Goal: Information Seeking & Learning: Learn about a topic

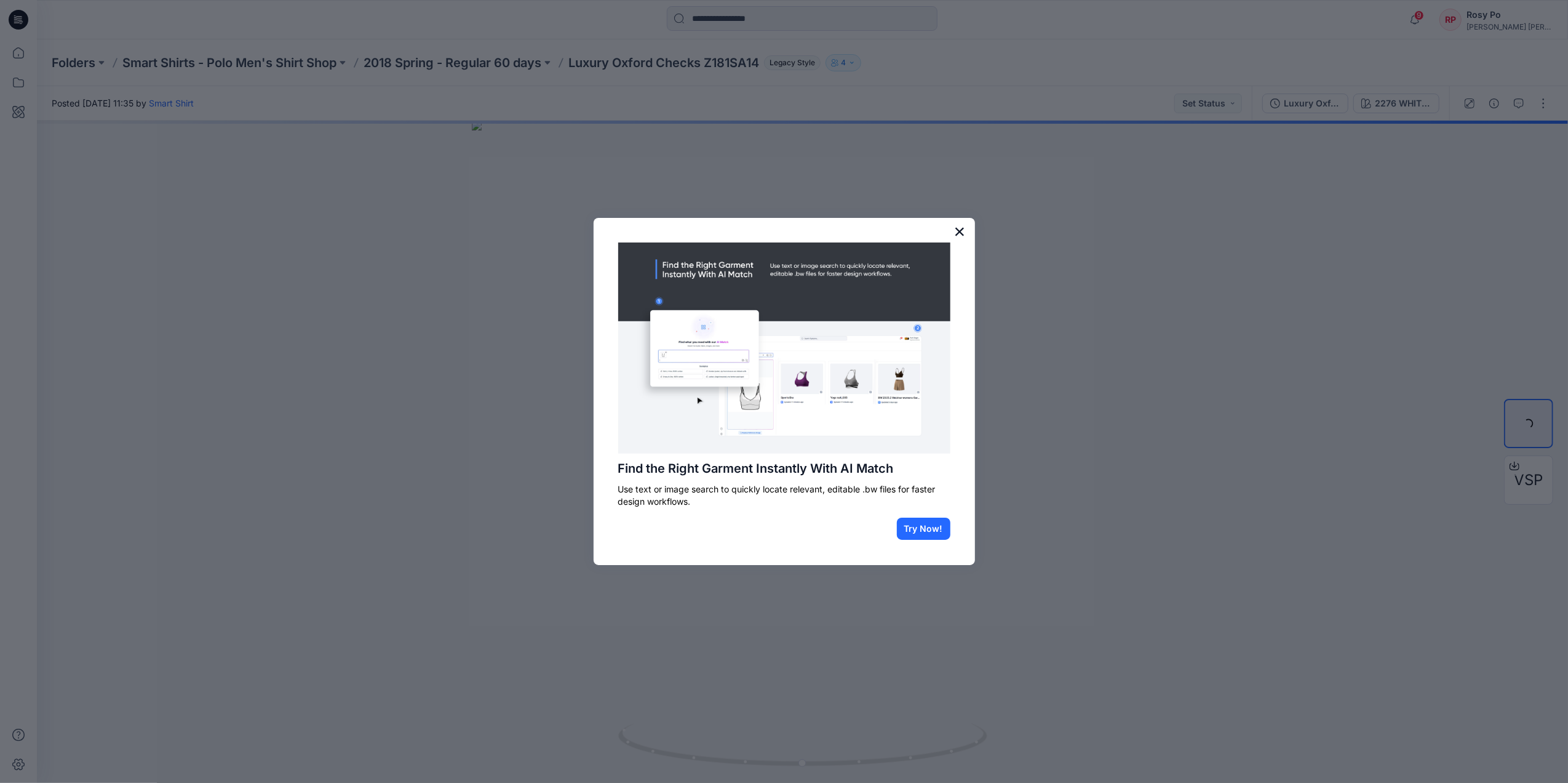
click at [963, 224] on button "×" at bounding box center [960, 232] width 12 height 20
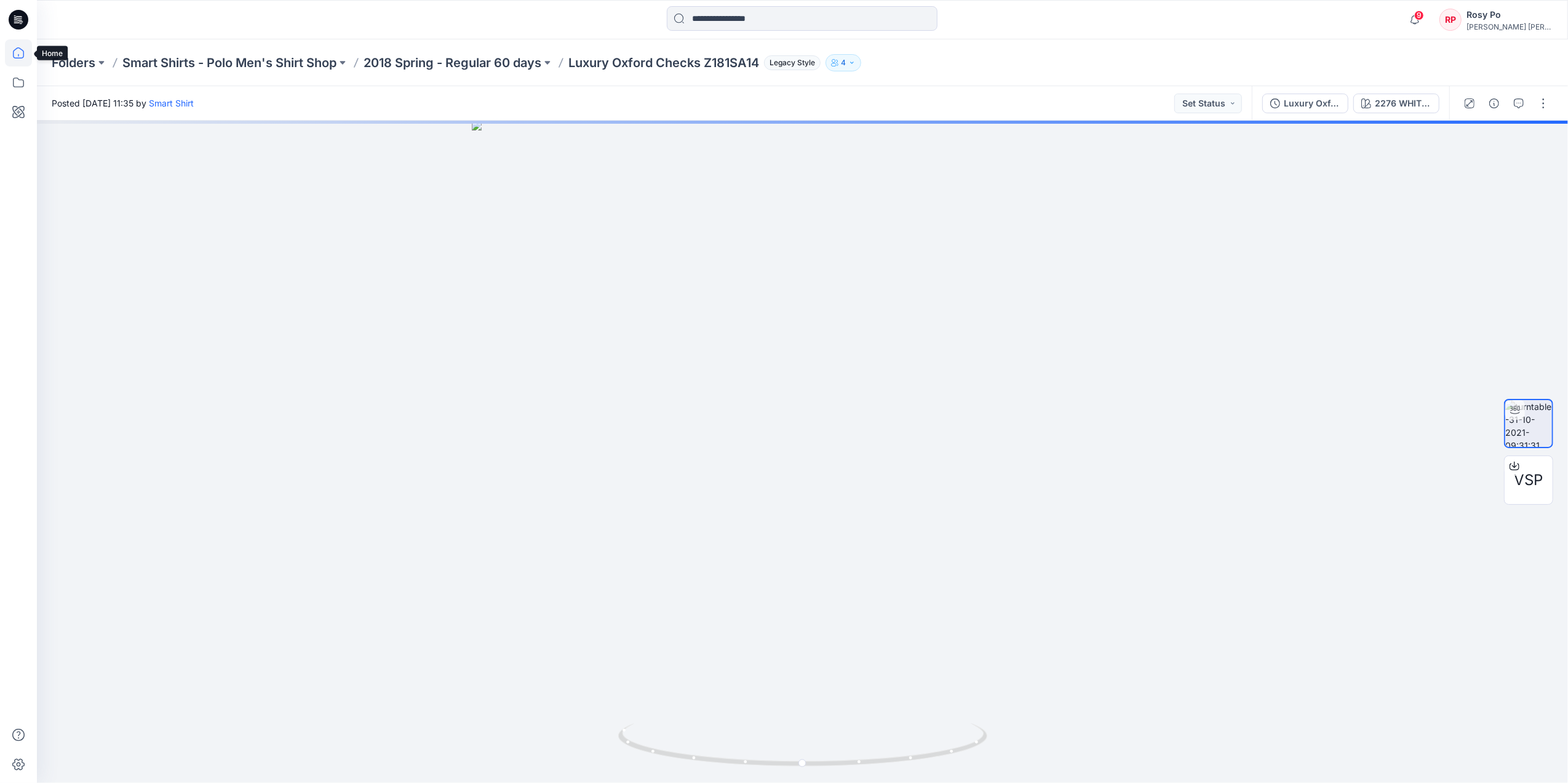
click at [17, 54] on icon at bounding box center [18, 53] width 27 height 27
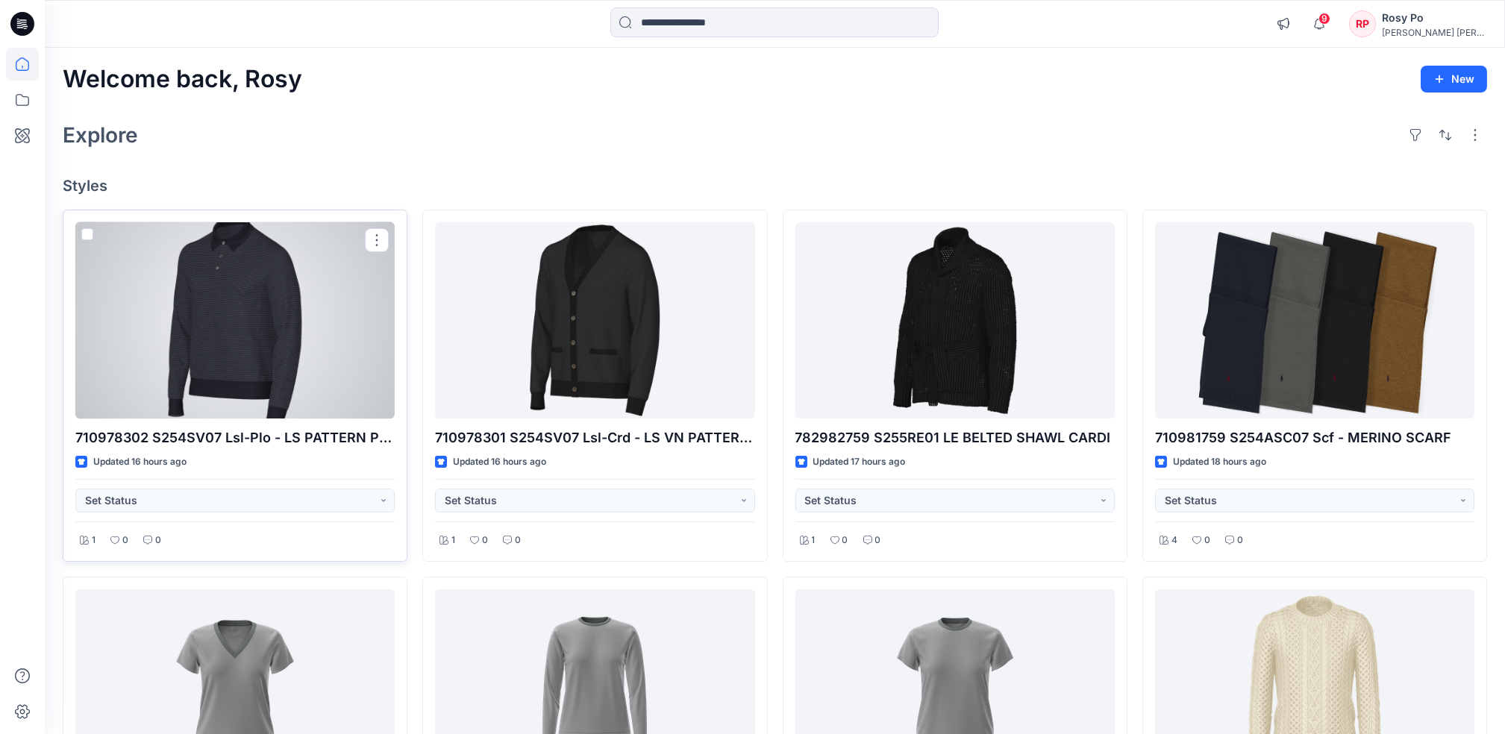
click at [200, 326] on div at bounding box center [234, 320] width 319 height 196
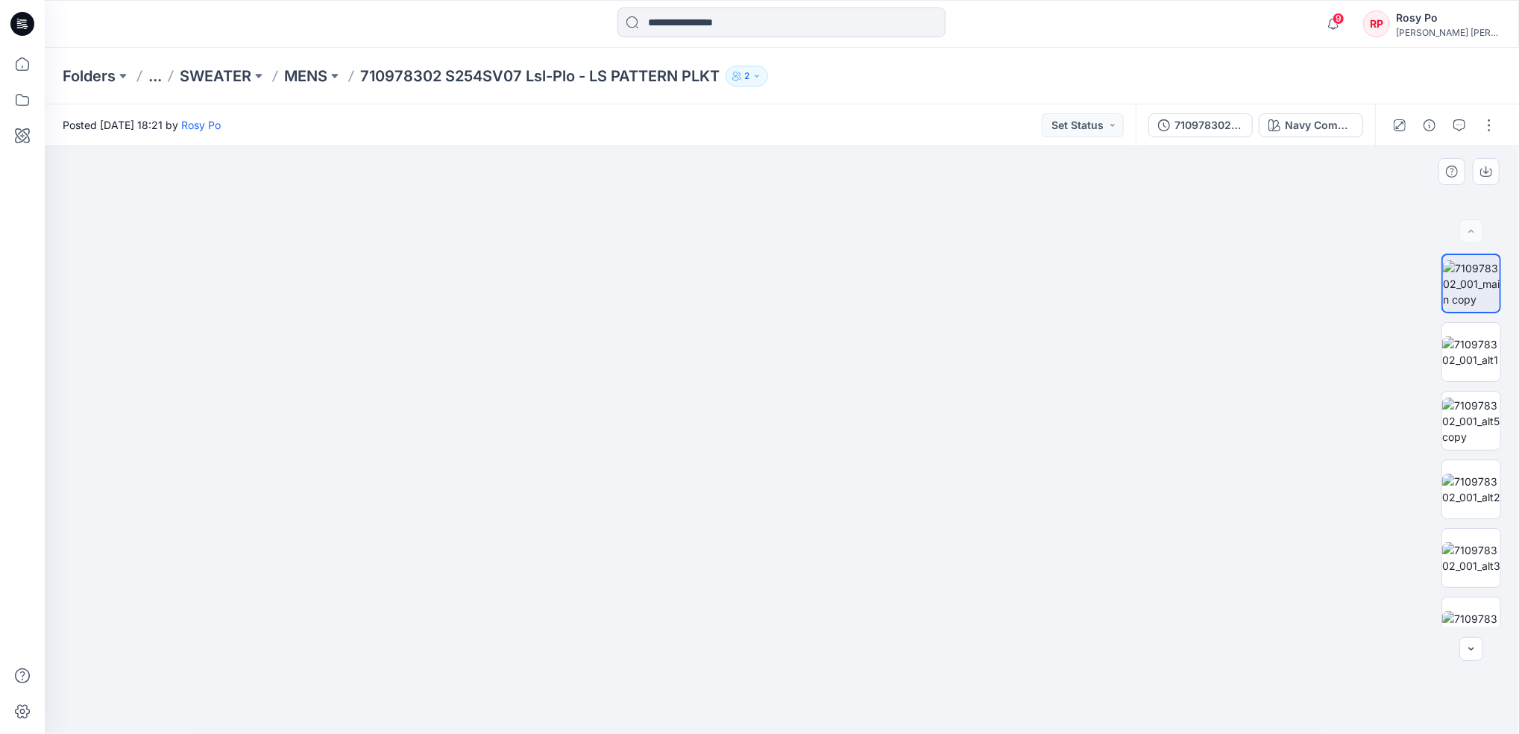
drag, startPoint x: 788, startPoint y: 277, endPoint x: 793, endPoint y: 603, distance: 326.0
click at [793, 608] on img at bounding box center [783, 375] width 1094 height 718
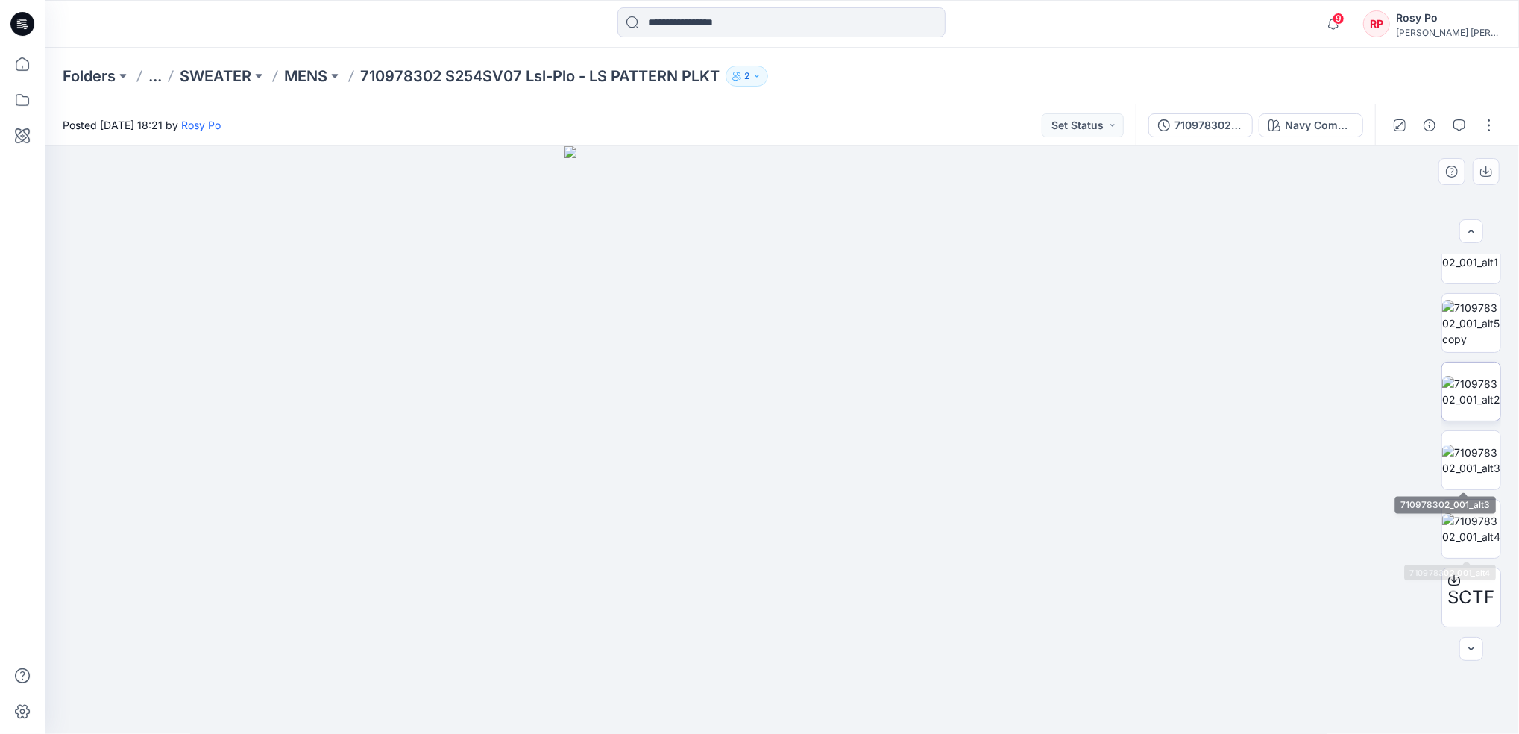
click at [1473, 378] on img at bounding box center [1472, 391] width 58 height 31
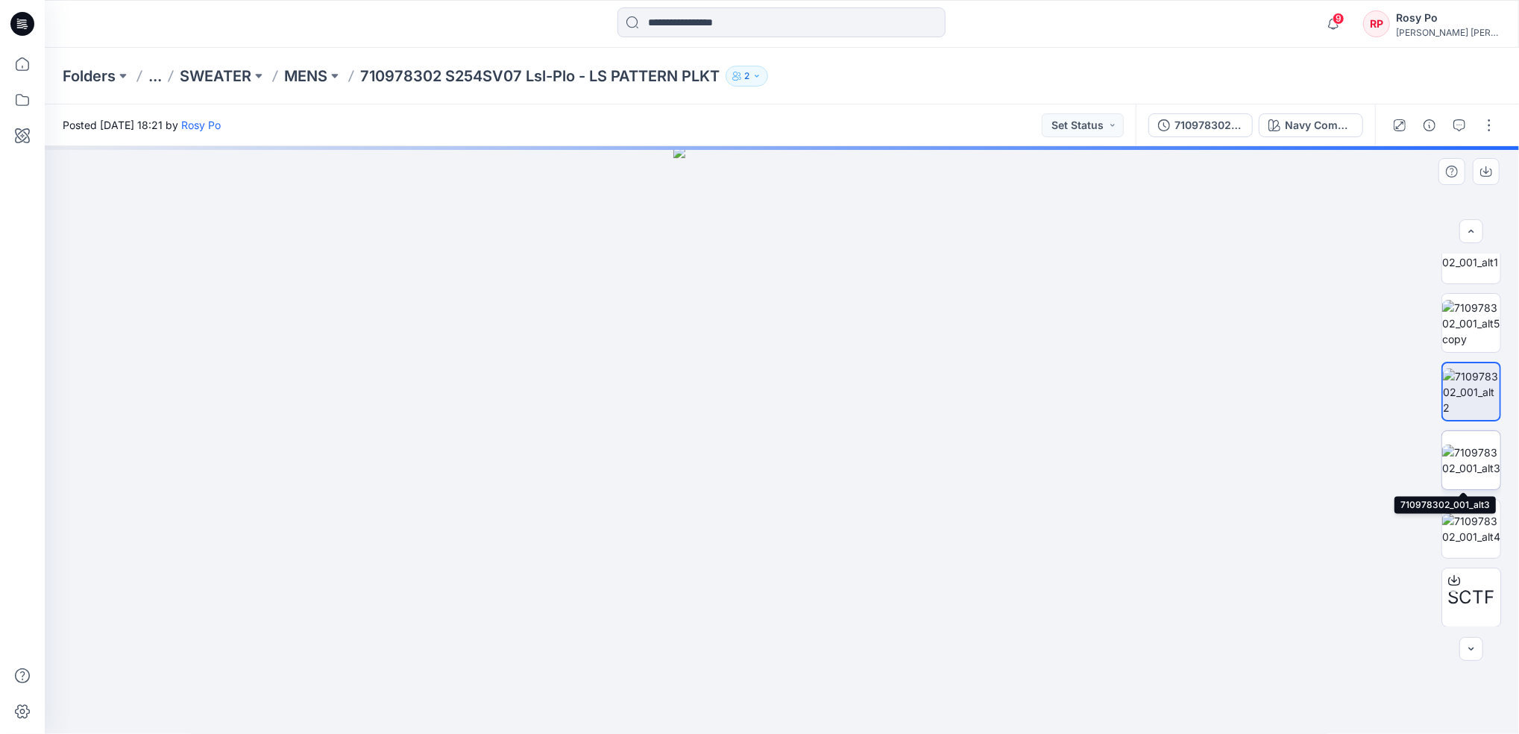
click at [1469, 466] on img at bounding box center [1472, 460] width 58 height 31
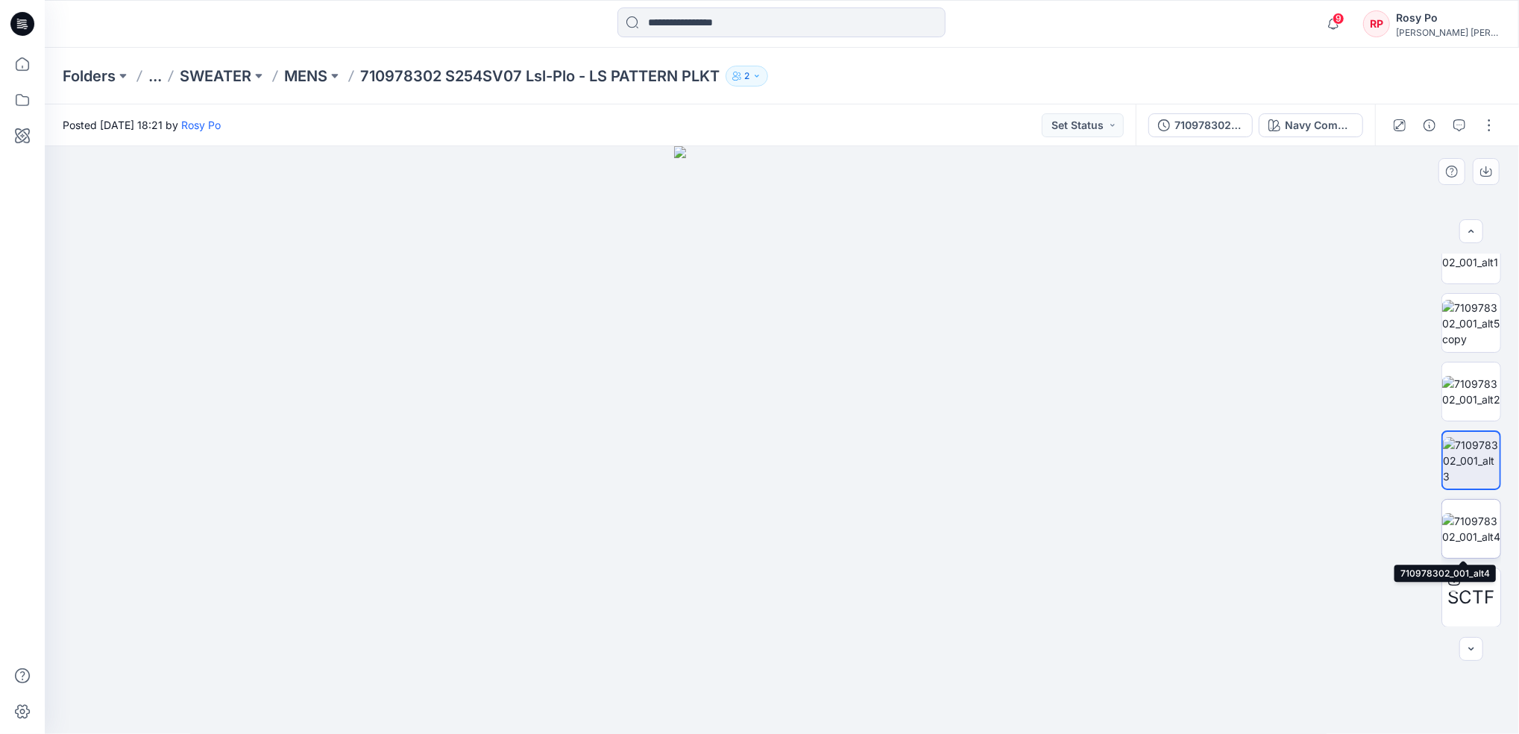
click at [1472, 539] on img at bounding box center [1472, 528] width 58 height 31
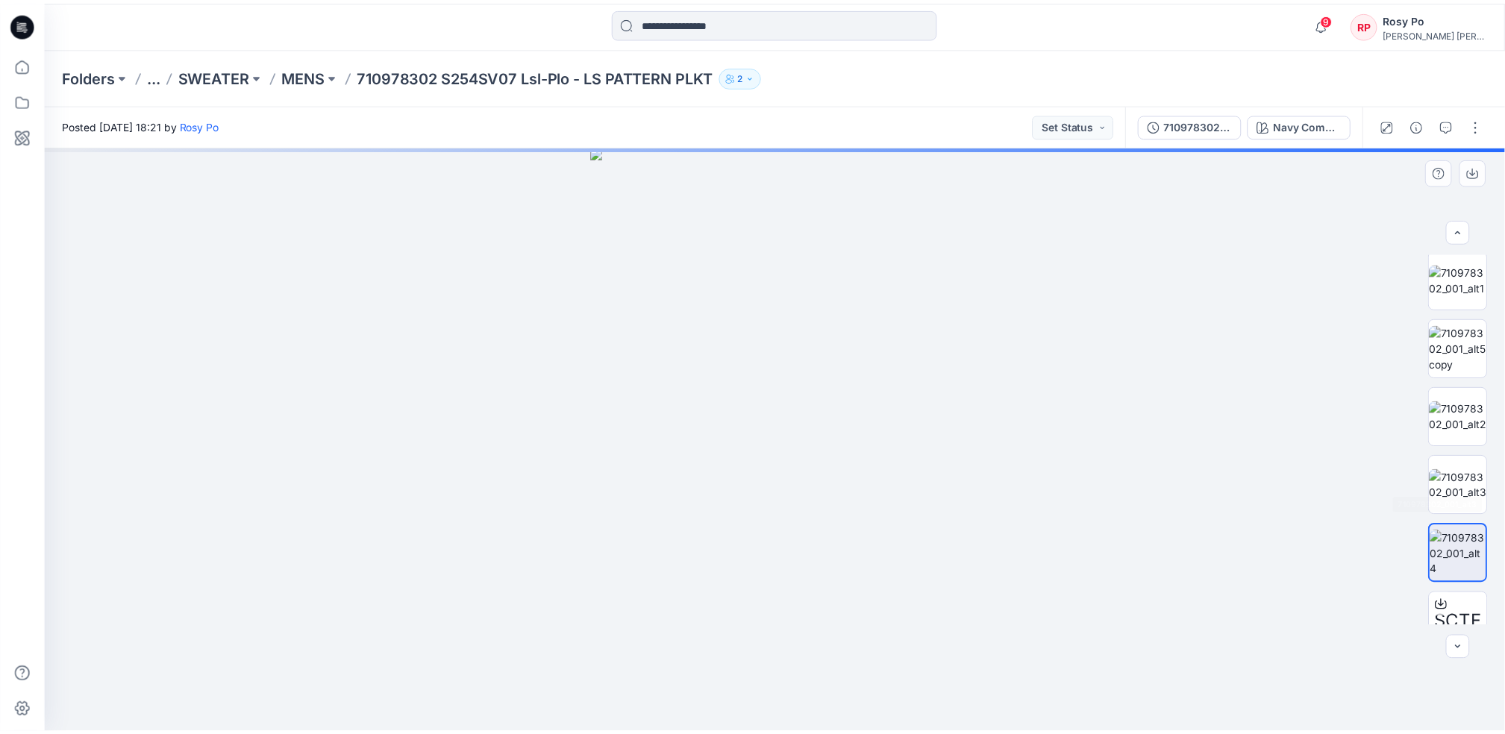
scroll to position [0, 0]
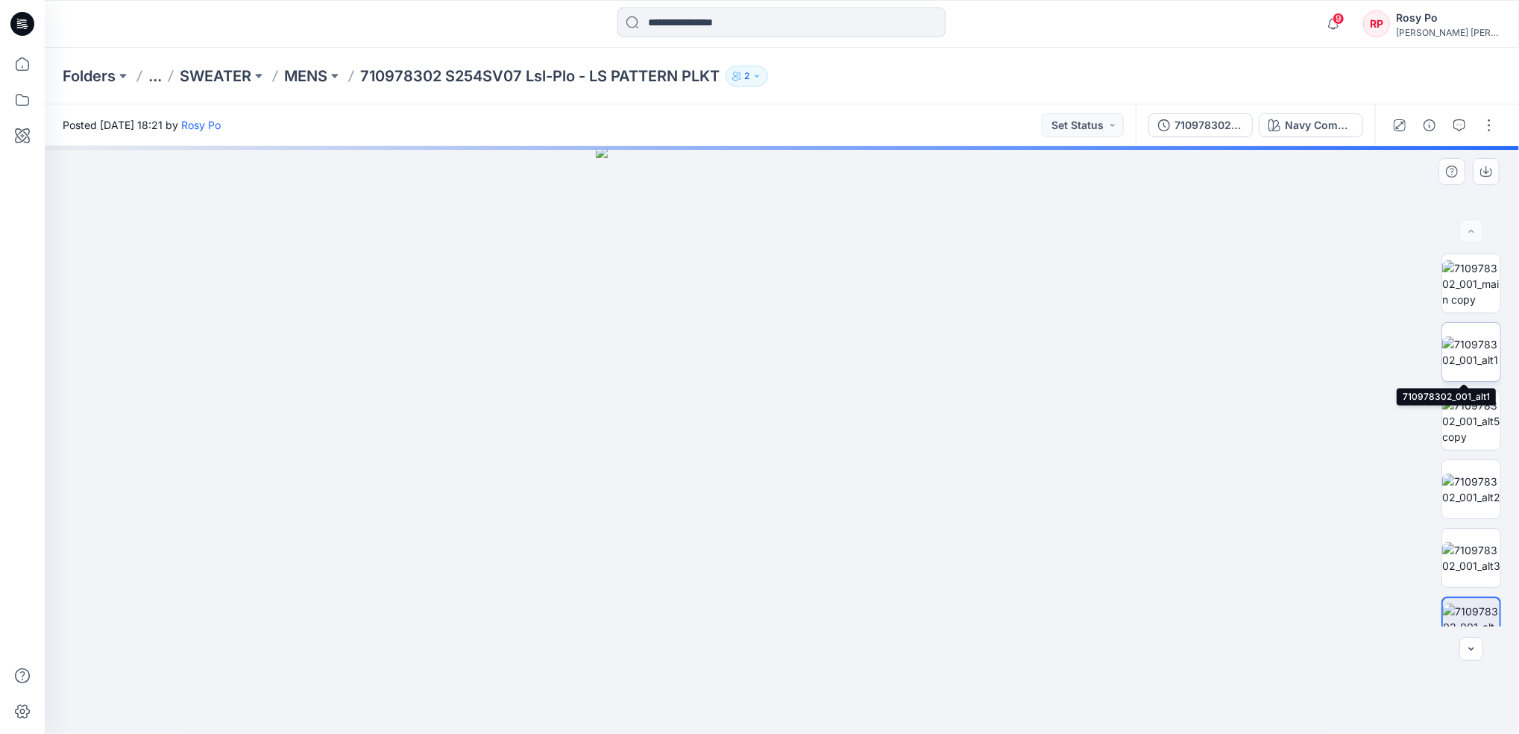
click at [1475, 354] on img at bounding box center [1472, 351] width 58 height 31
click at [1474, 428] on img at bounding box center [1472, 421] width 58 height 47
click at [316, 82] on p "MENS" at bounding box center [305, 76] width 43 height 21
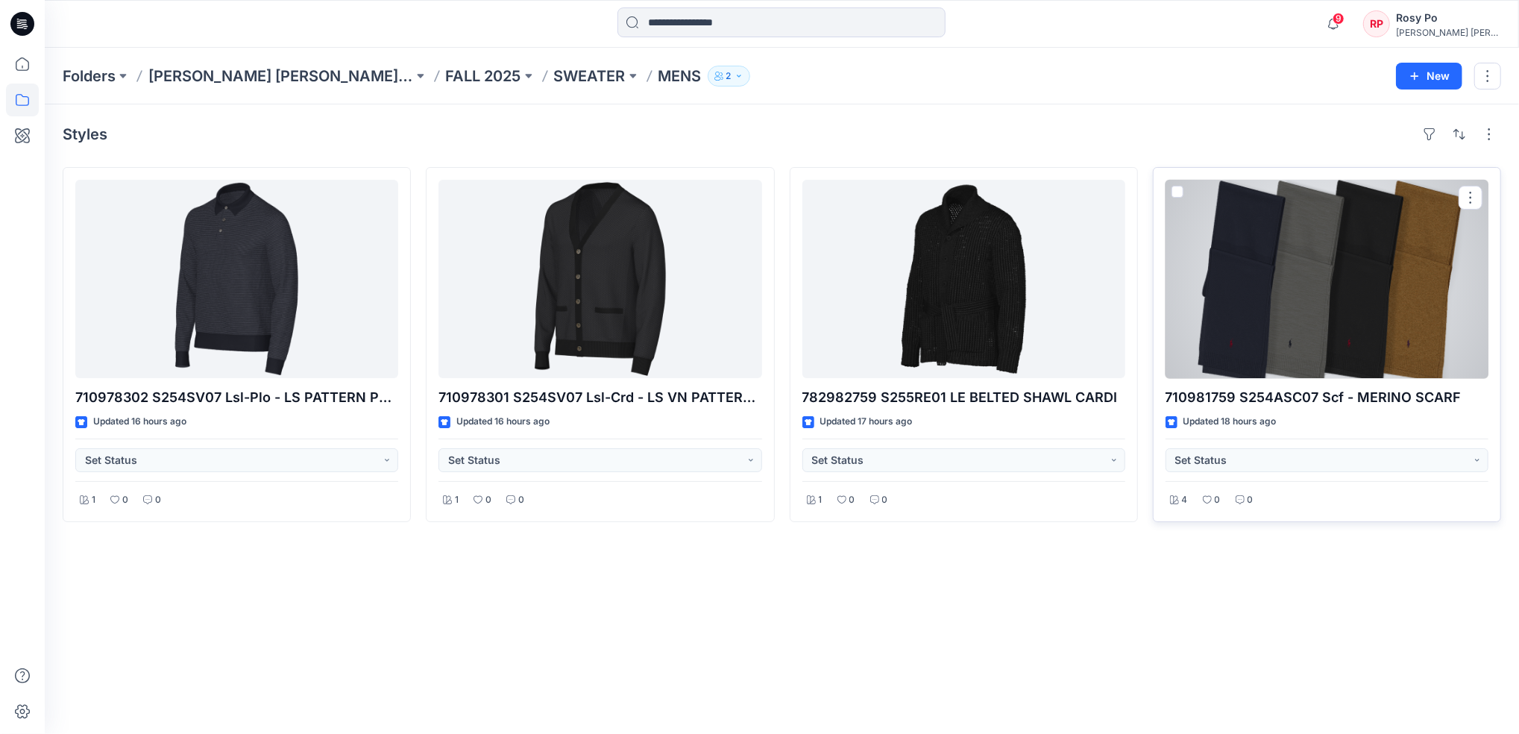
click at [1286, 324] on div at bounding box center [1327, 279] width 323 height 198
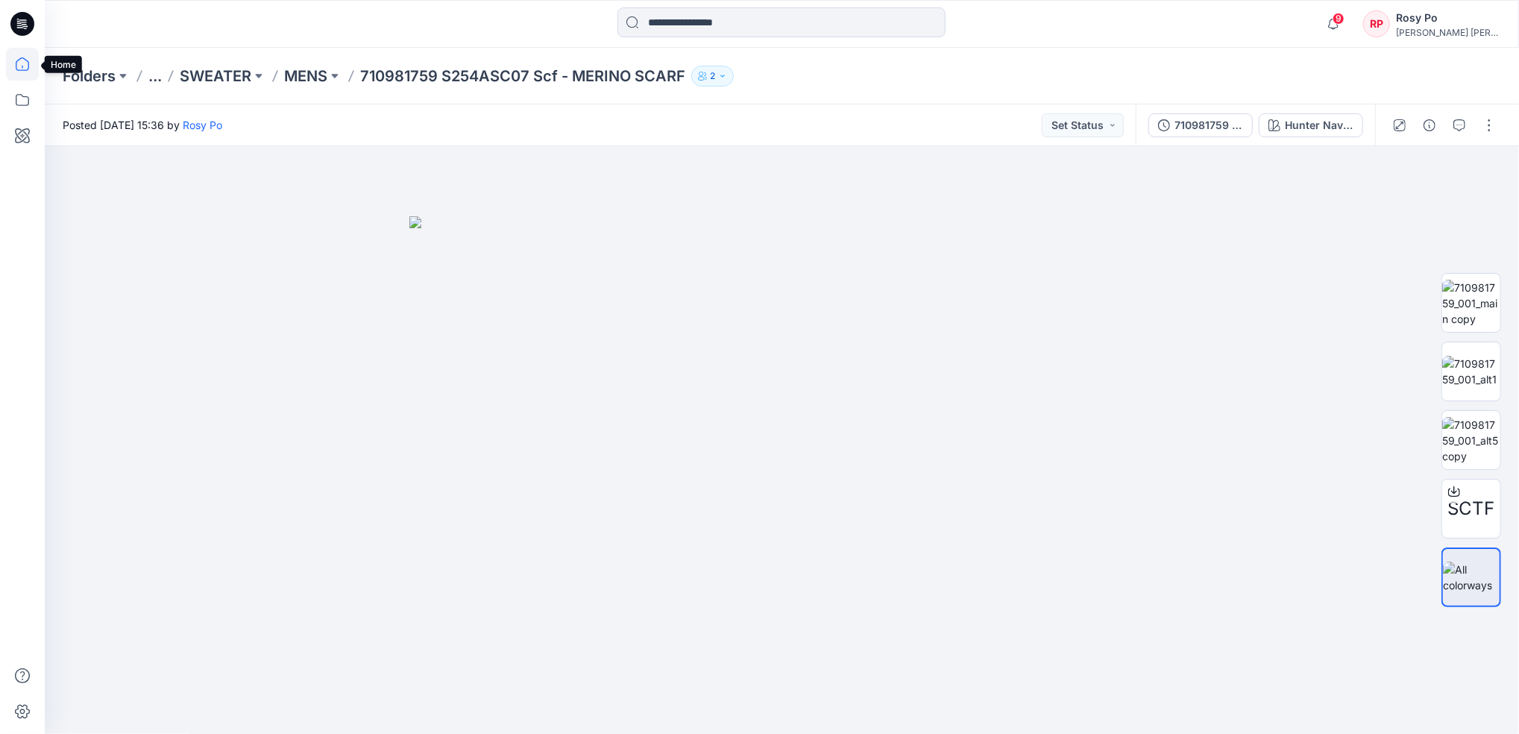
click at [22, 55] on icon at bounding box center [22, 64] width 33 height 33
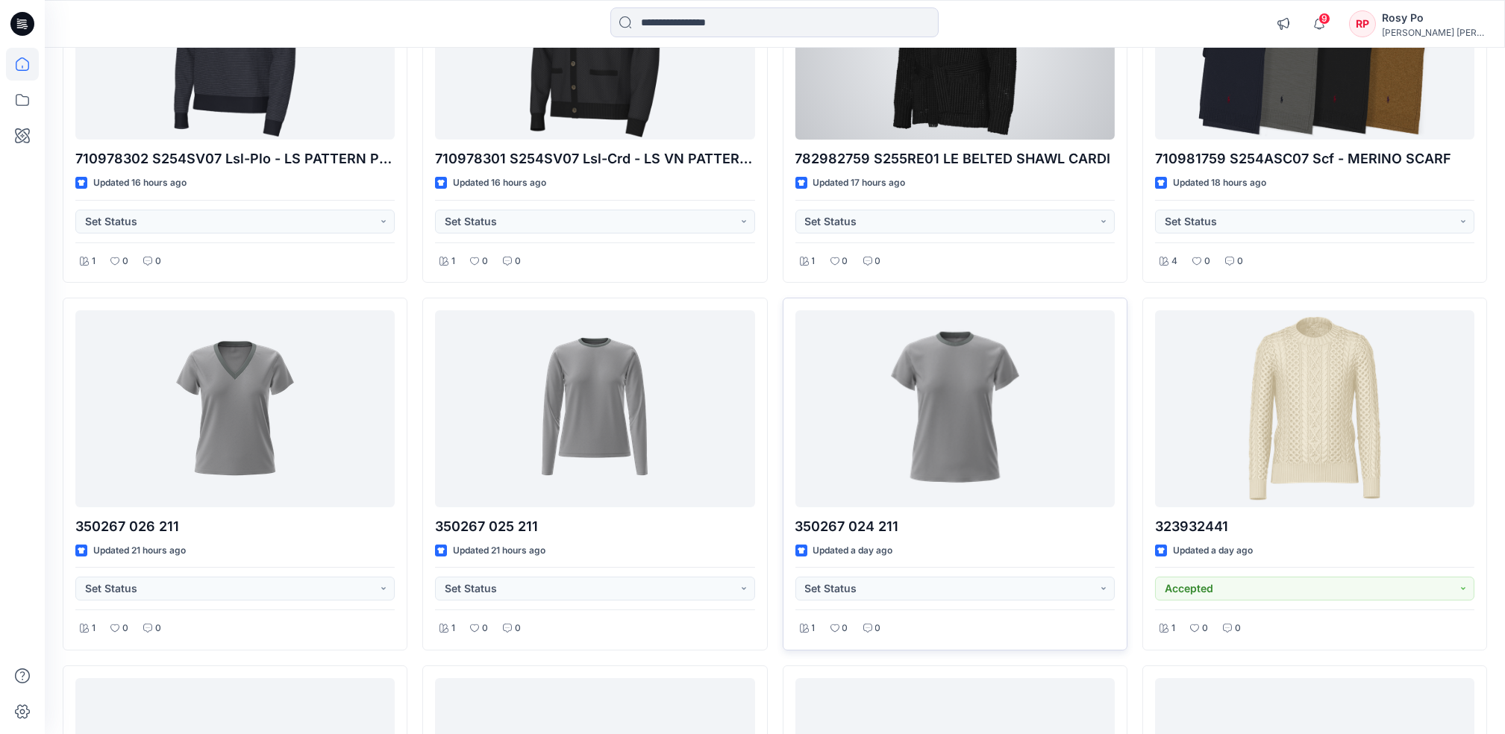
scroll to position [398, 0]
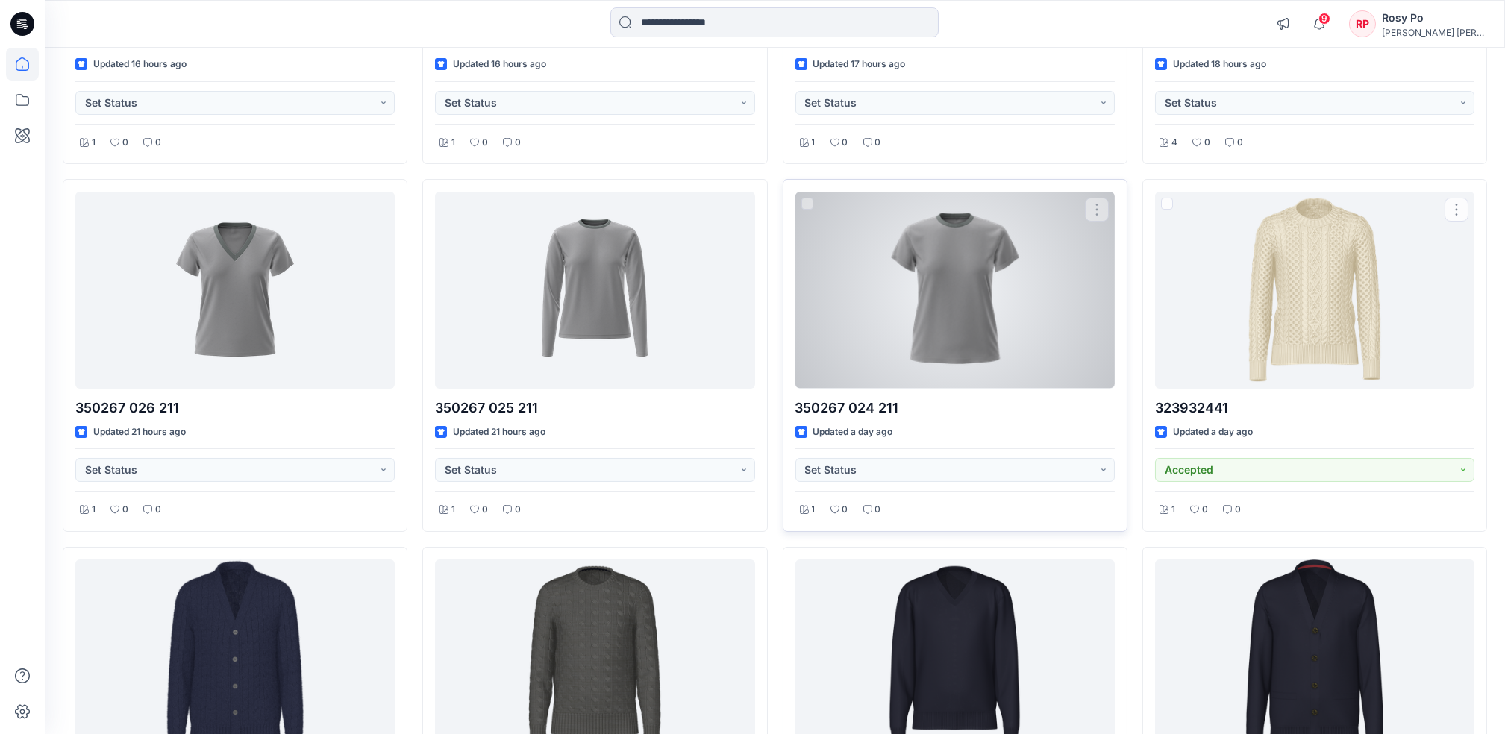
click at [1046, 284] on div at bounding box center [954, 290] width 319 height 196
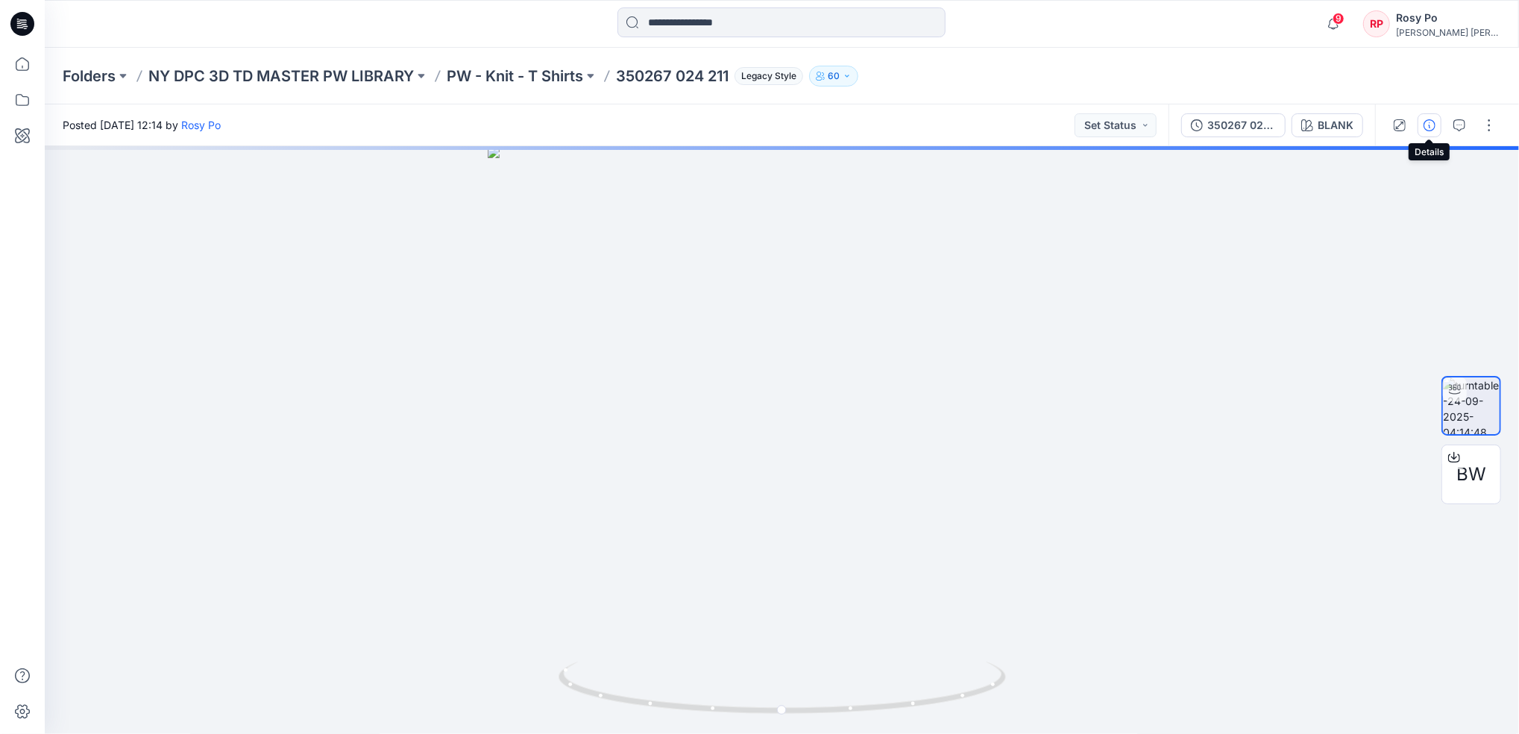
click at [1426, 127] on icon "button" at bounding box center [1430, 125] width 12 height 12
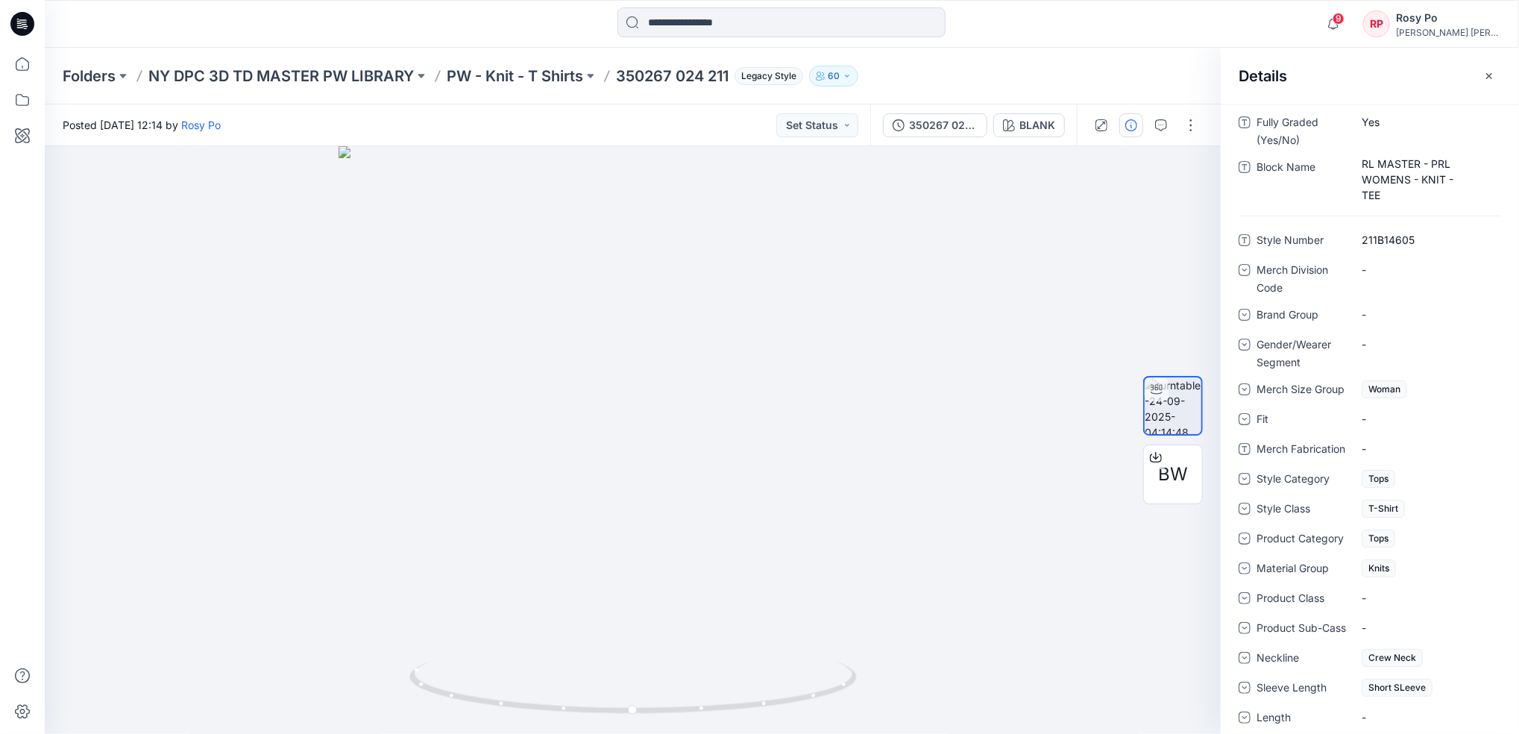
scroll to position [283, 0]
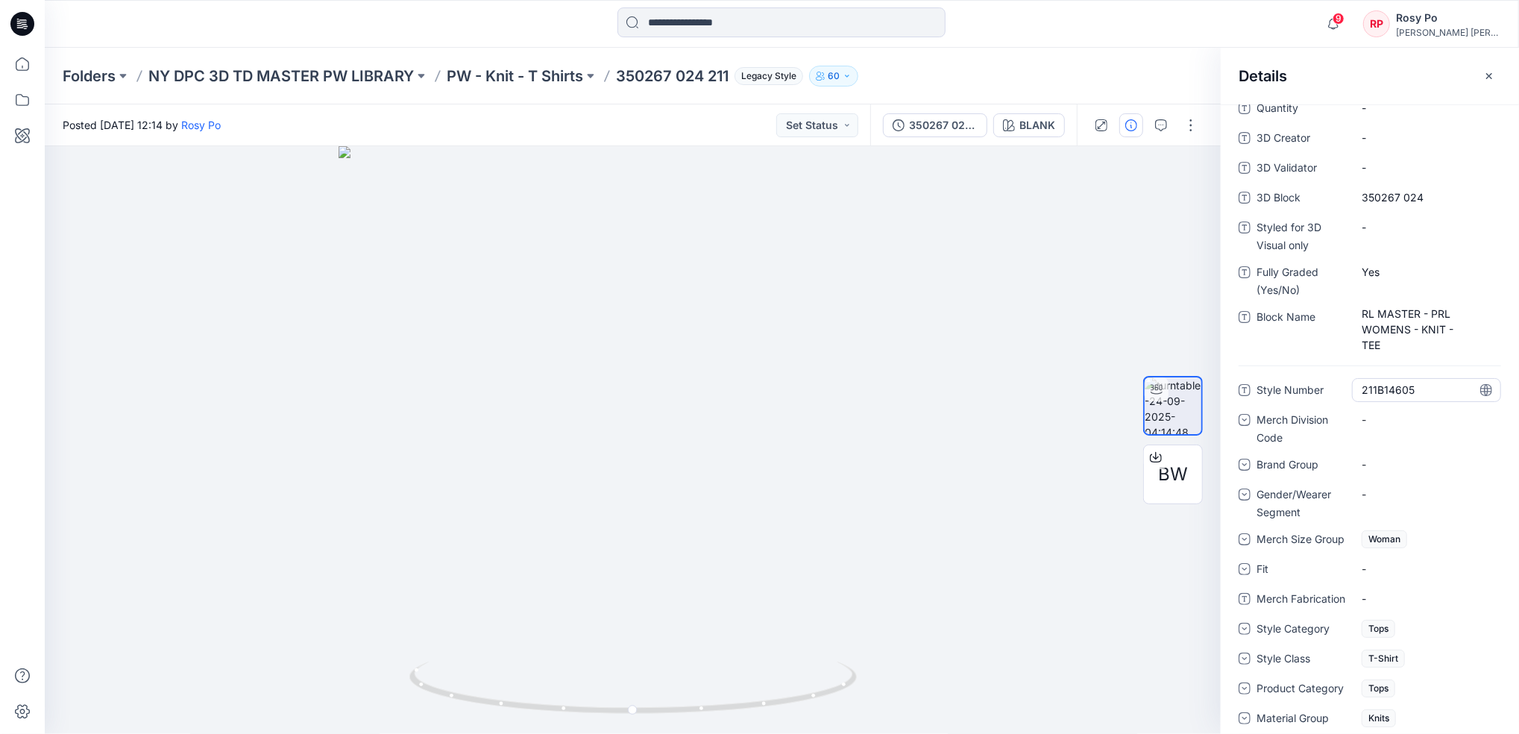
click at [1428, 392] on Number "211B14605" at bounding box center [1427, 390] width 130 height 16
drag, startPoint x: 1424, startPoint y: 389, endPoint x: 1286, endPoint y: 392, distance: 138.0
click at [1286, 392] on div "Style Number *********" at bounding box center [1370, 390] width 263 height 24
